Goal: Complete application form

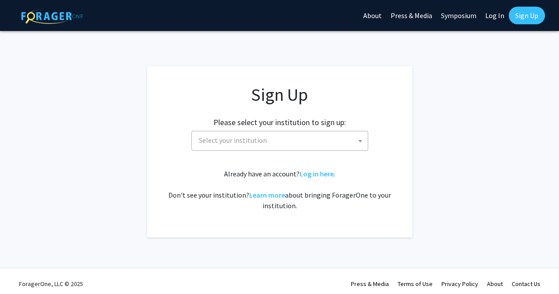
click at [358, 140] on b at bounding box center [360, 141] width 4 height 2
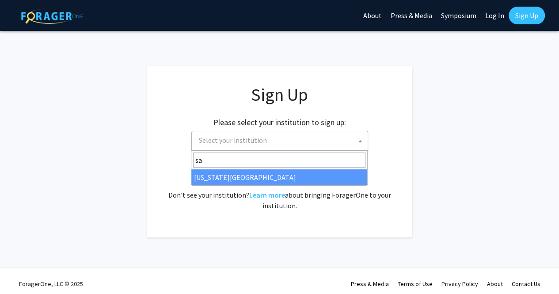
type input "s"
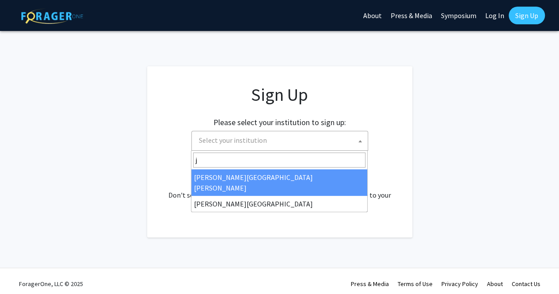
type input "j"
select select "1"
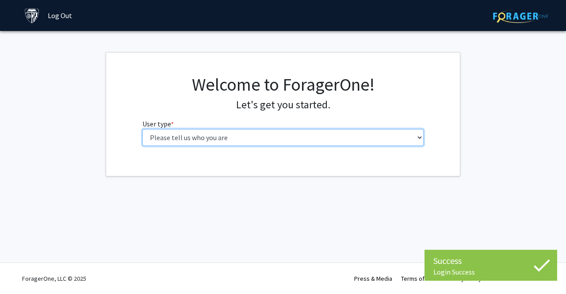
click at [335, 132] on select "Please tell us who you are Undergraduate Student Master's Student Doctoral Cand…" at bounding box center [283, 137] width 282 height 17
select select "2: masters"
click at [142, 129] on select "Please tell us who you are Undergraduate Student Master's Student Doctoral Cand…" at bounding box center [283, 137] width 282 height 17
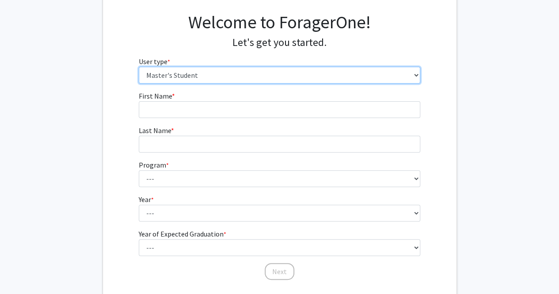
scroll to position [60, 0]
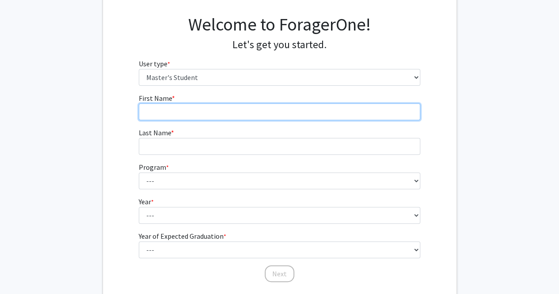
click at [204, 109] on input "First Name * required" at bounding box center [280, 111] width 282 height 17
type input "Nasya"
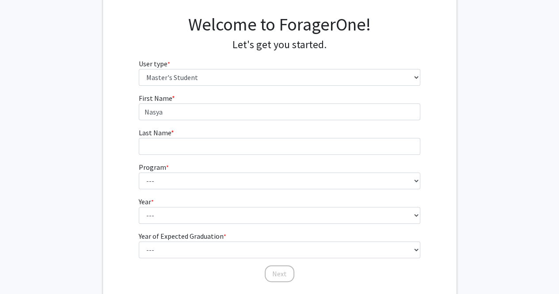
click at [179, 135] on fg-input "Last Name * required" at bounding box center [280, 140] width 282 height 27
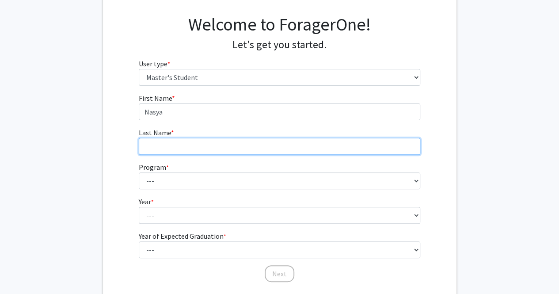
click at [168, 150] on input "Last Name * required" at bounding box center [280, 146] width 282 height 17
type input "Blackwell"
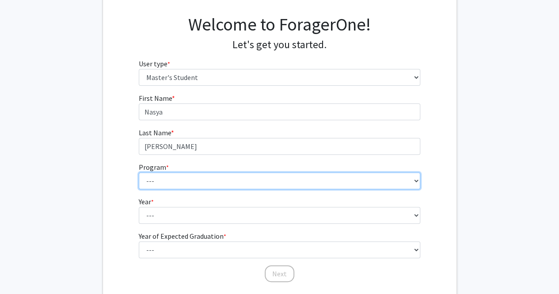
click at [166, 179] on select "--- Anatomy Education Applied and Computational Mathematics Applied Biomedical …" at bounding box center [280, 180] width 282 height 17
select select "100: 85"
click at [139, 172] on select "--- Anatomy Education Applied and Computational Mathematics Applied Biomedical …" at bounding box center [280, 180] width 282 height 17
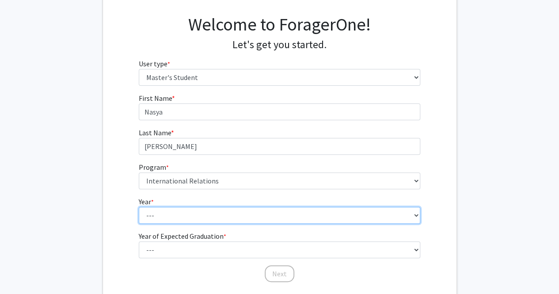
click at [194, 212] on select "--- First Year Second Year" at bounding box center [280, 215] width 282 height 17
select select "2: second_year"
click at [139, 207] on select "--- First Year Second Year" at bounding box center [280, 215] width 282 height 17
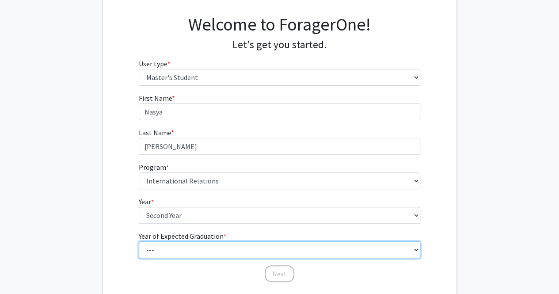
click at [161, 255] on select "--- 2025 2026 2027 2028 2029 2030 2031 2032 2033 2034" at bounding box center [280, 249] width 282 height 17
select select "2: 2026"
click at [139, 241] on select "--- 2025 2026 2027 2028 2029 2030 2031 2032 2033 2034" at bounding box center [280, 249] width 282 height 17
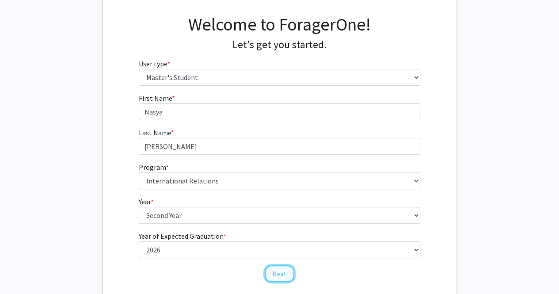
click at [273, 273] on button "Next" at bounding box center [280, 273] width 30 height 17
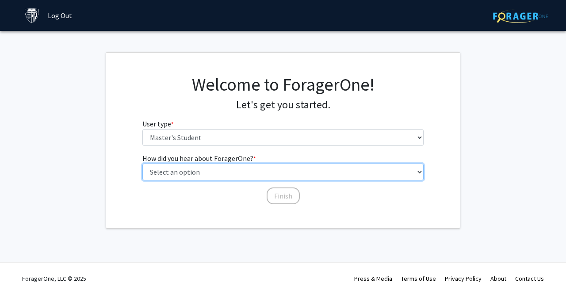
click at [209, 169] on select "Select an option Peer/student recommendation Faculty/staff recommendation Unive…" at bounding box center [283, 172] width 282 height 17
select select "3: university_website"
click at [142, 164] on select "Select an option Peer/student recommendation Faculty/staff recommendation Unive…" at bounding box center [283, 172] width 282 height 17
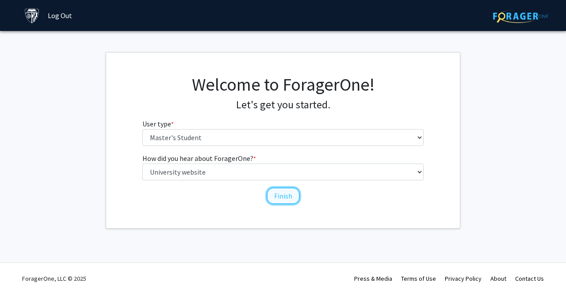
click at [277, 194] on button "Finish" at bounding box center [283, 195] width 33 height 17
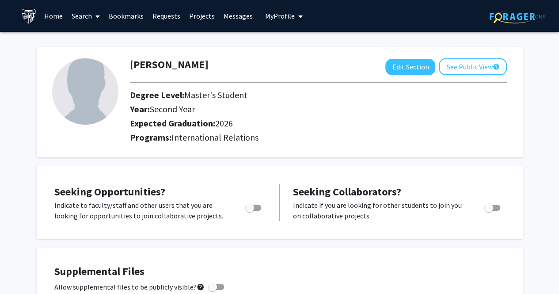
click at [250, 207] on span "Toggle" at bounding box center [249, 207] width 9 height 9
click at [250, 211] on input "Are you actively seeking opportunities?" at bounding box center [249, 211] width 0 height 0
checkbox input "true"
